Goal: Navigation & Orientation: Find specific page/section

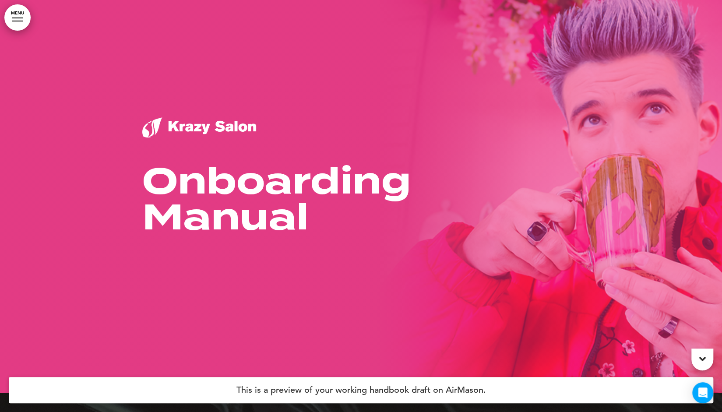
scroll to position [19, 0]
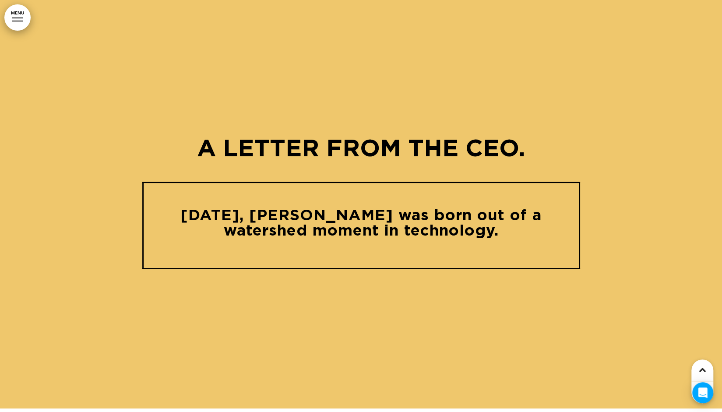
scroll to position [888, 0]
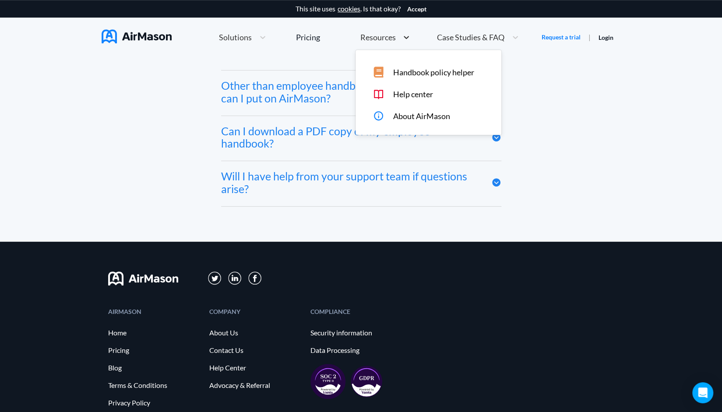
scroll to position [4305, 0]
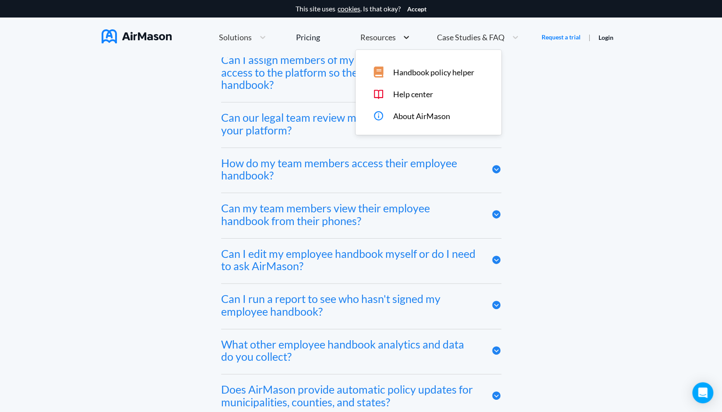
click at [400, 36] on div at bounding box center [406, 37] width 16 height 9
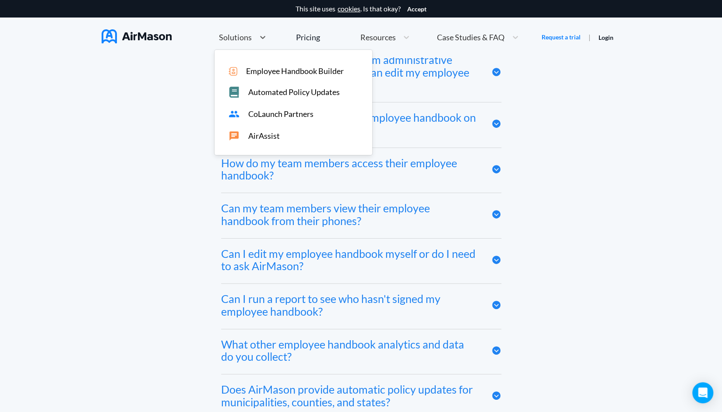
scroll to position [3910, 0]
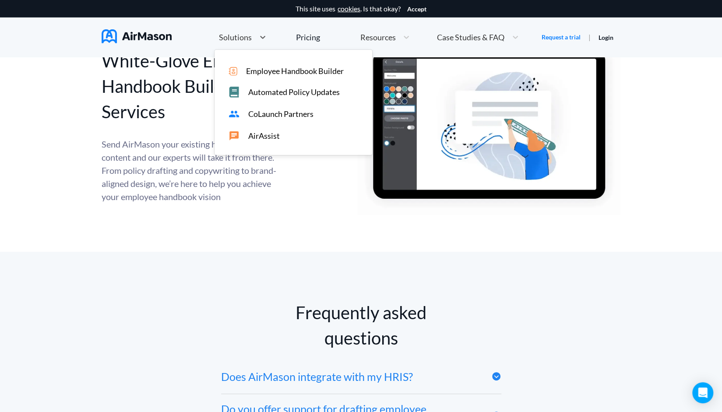
click at [251, 35] on div "Solutions" at bounding box center [235, 37] width 40 height 11
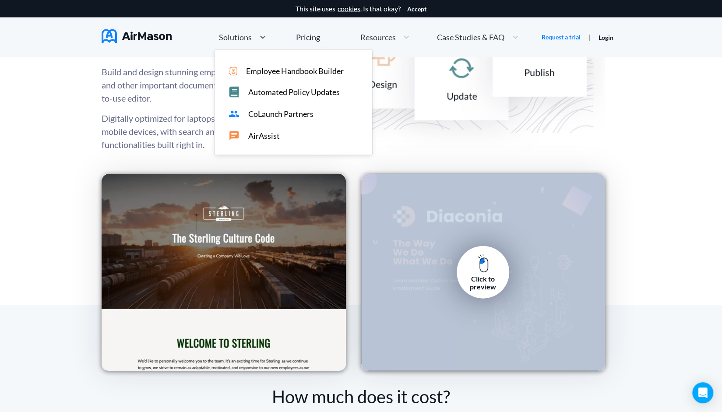
scroll to position [1148, 0]
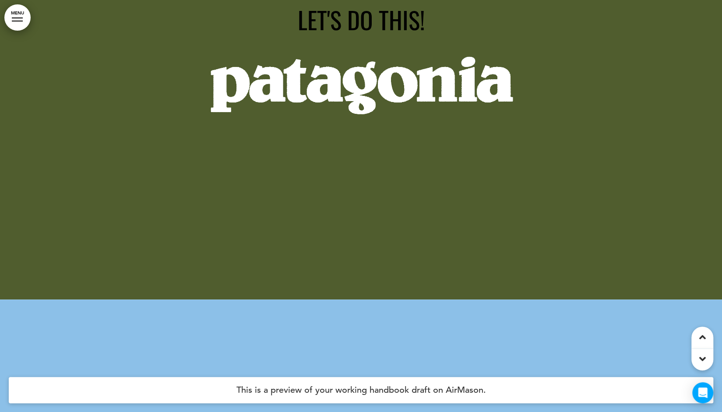
scroll to position [4567, 0]
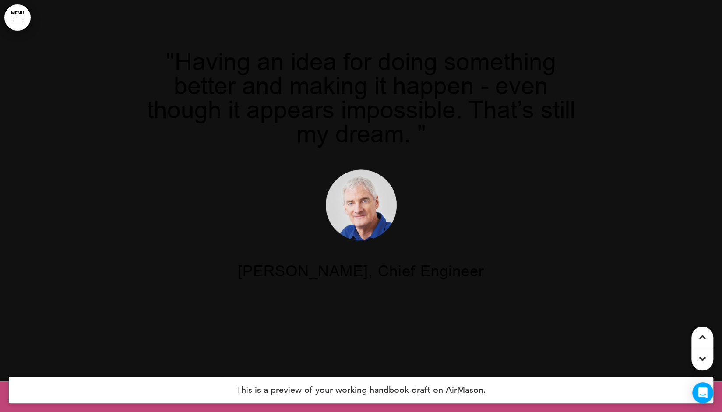
scroll to position [852, 0]
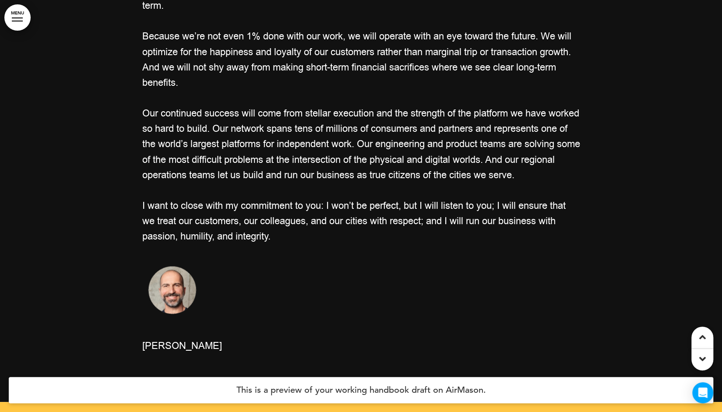
scroll to position [1785, 0]
